Goal: Navigation & Orientation: Find specific page/section

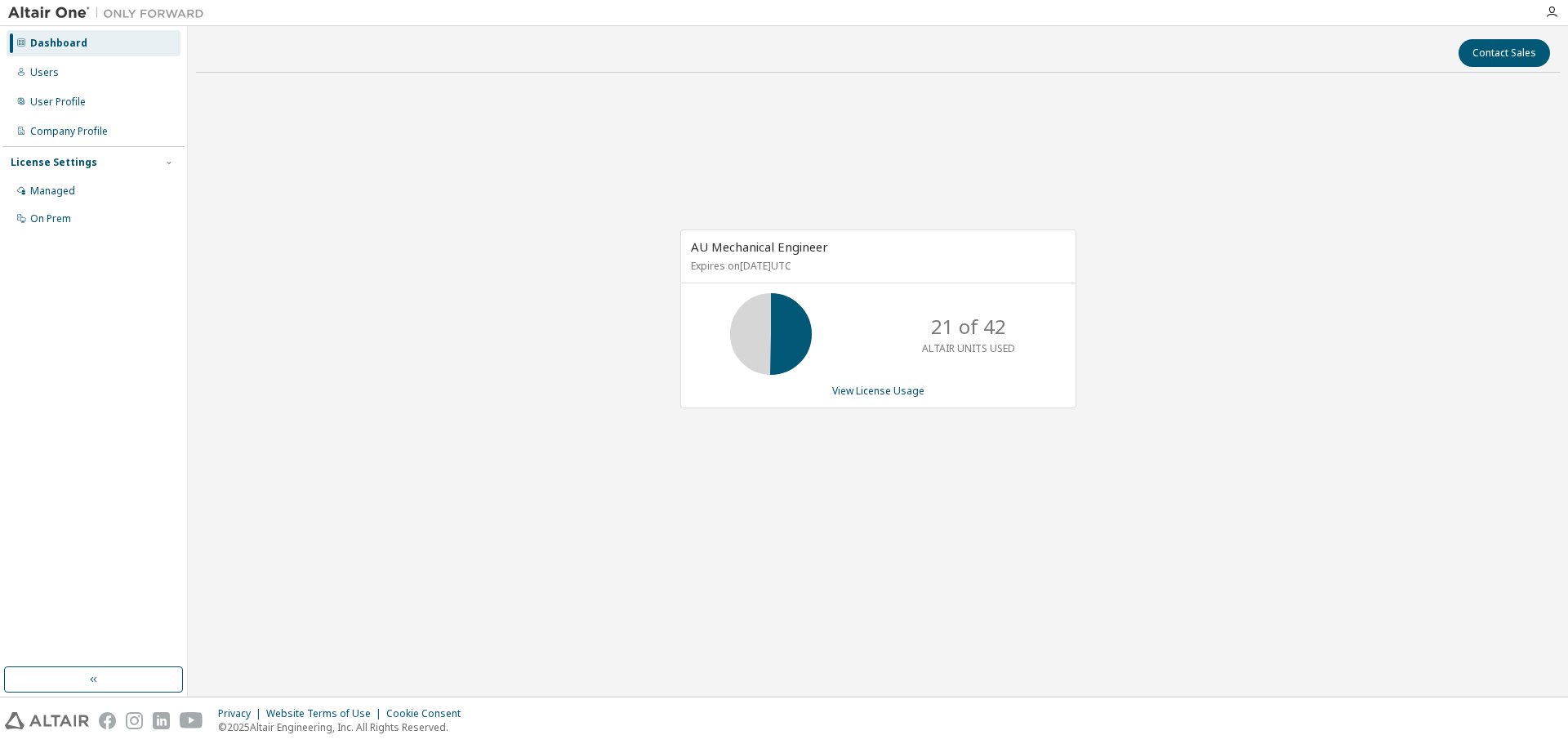
click at [705, 620] on div "Contact Sales AU Mechanical Engineer Expires on [DATE] UTC 21 of 42 ALTAIR UNIT…" at bounding box center [877, 361] width 1363 height 654
click at [1268, 457] on div "AU Mechanical Engineer Expires on [DATE] UTC 21 of 42 ALTAIR UNITS USED View Li…" at bounding box center [877, 327] width 1363 height 483
